Goal: Find contact information: Find contact information

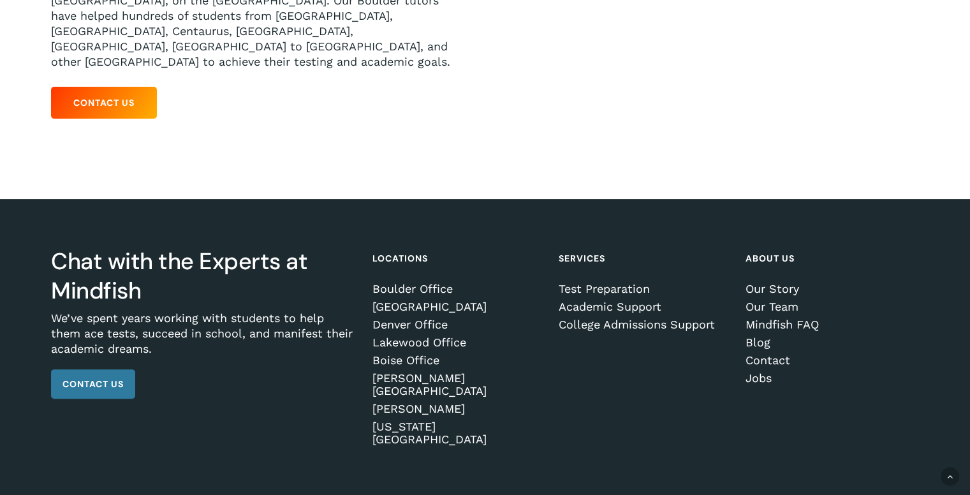
scroll to position [347, 0]
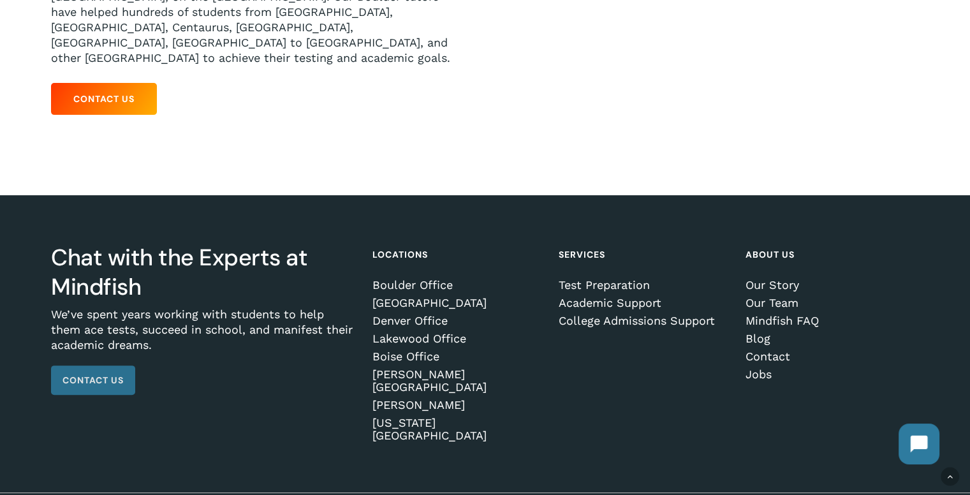
click at [116, 374] on span "Contact Us" at bounding box center [92, 380] width 61 height 13
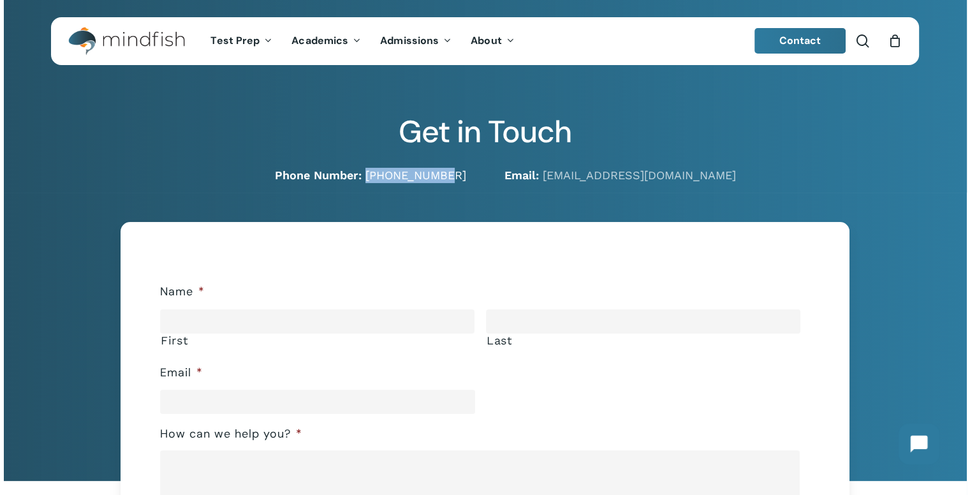
drag, startPoint x: 467, startPoint y: 168, endPoint x: 391, endPoint y: 173, distance: 76.0
click at [391, 173] on div "Phone Number: [PHONE_NUMBER]" at bounding box center [258, 175] width 453 height 15
copy link "[PHONE_NUMBER]"
